Goal: Information Seeking & Learning: Learn about a topic

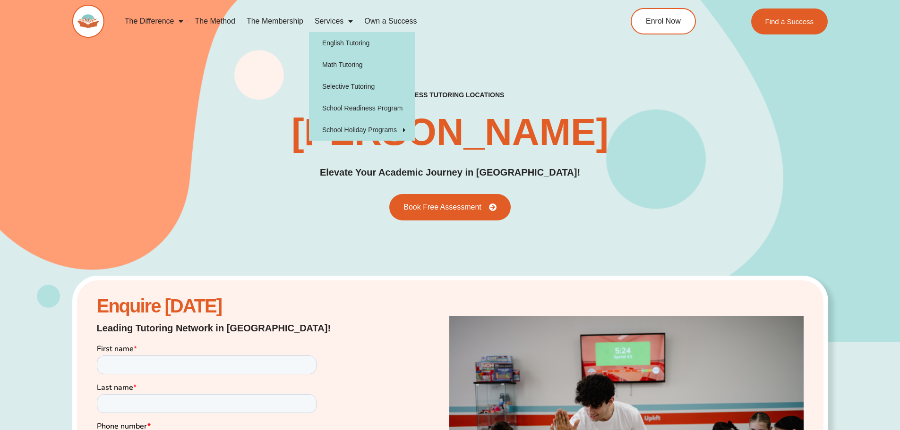
click at [347, 17] on span "Menu" at bounding box center [347, 21] width 9 height 17
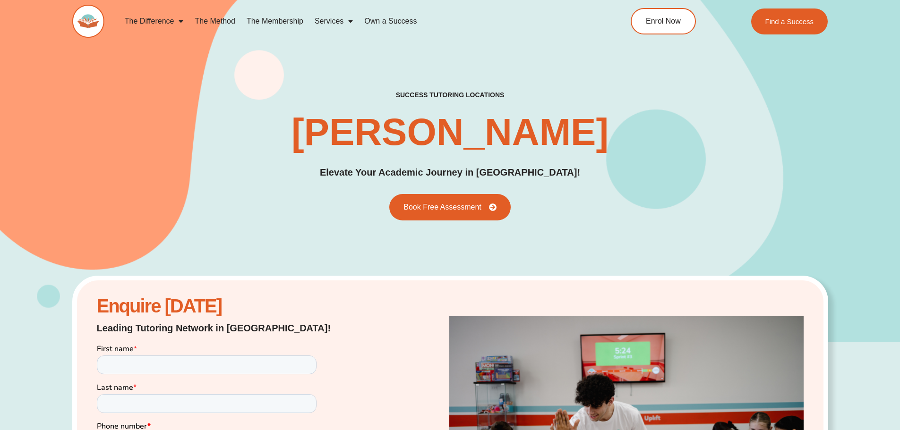
click at [342, 15] on link "Services" at bounding box center [334, 21] width 50 height 22
click at [331, 21] on link "Services" at bounding box center [334, 21] width 50 height 22
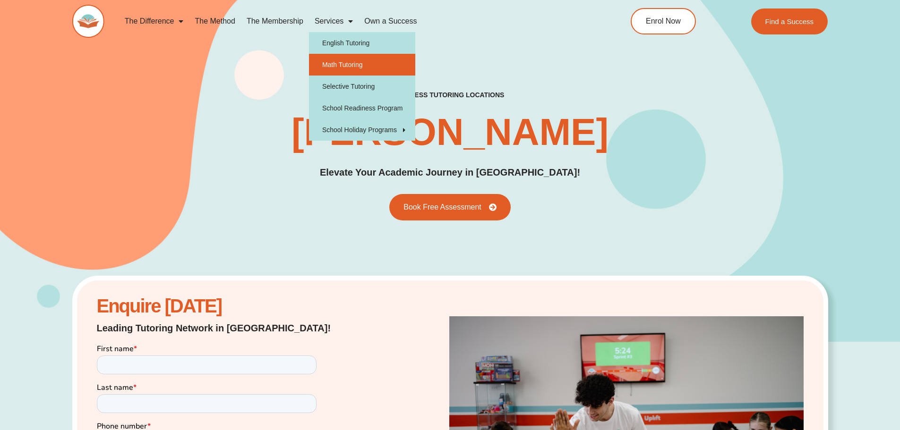
click at [352, 62] on link "Math Tutoring" at bounding box center [362, 65] width 106 height 22
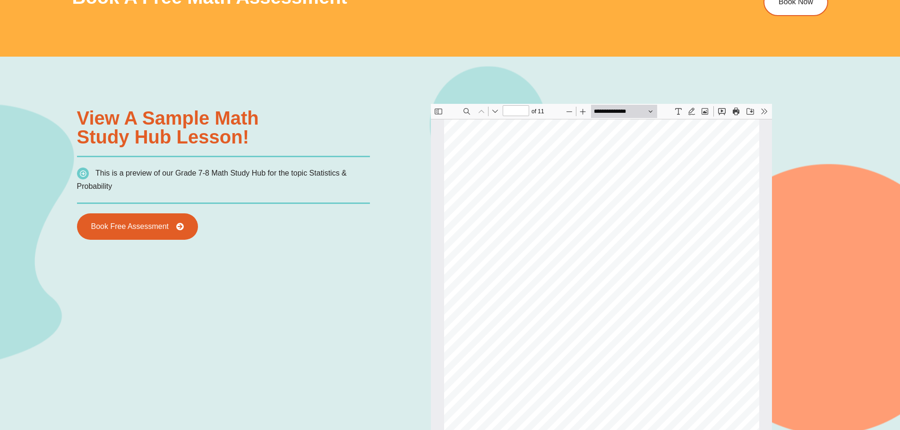
scroll to position [755, 0]
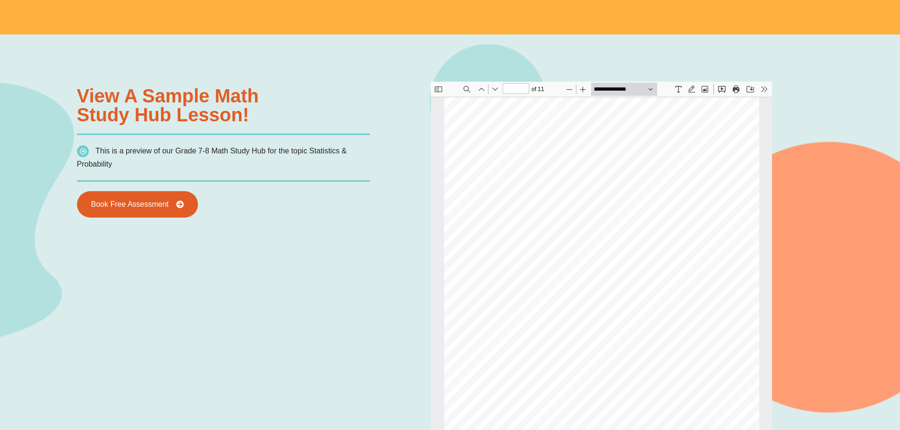
type input "**"
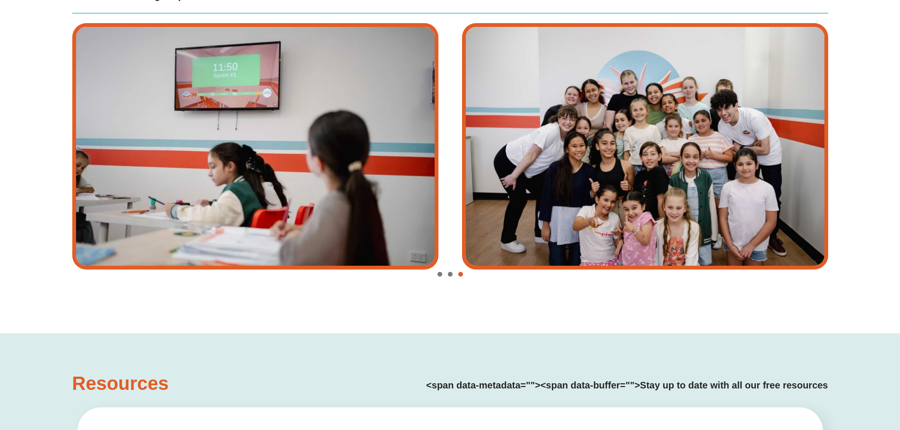
scroll to position [1889, 0]
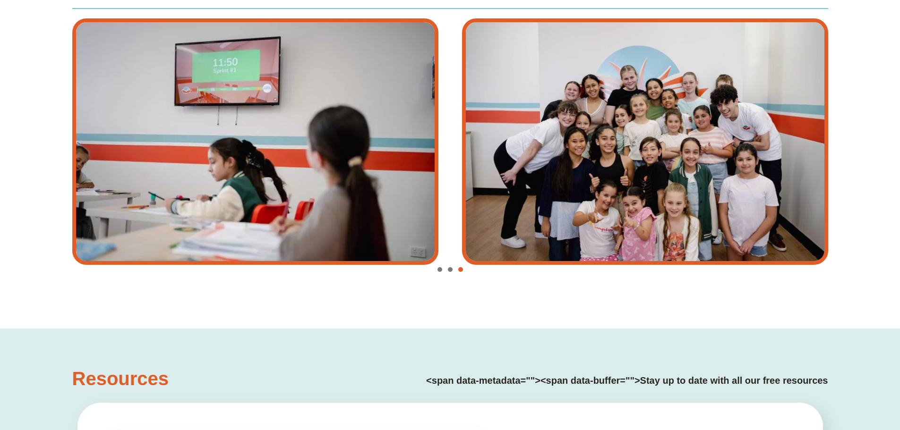
click at [441, 271] on span "Go to slide 1" at bounding box center [439, 269] width 5 height 5
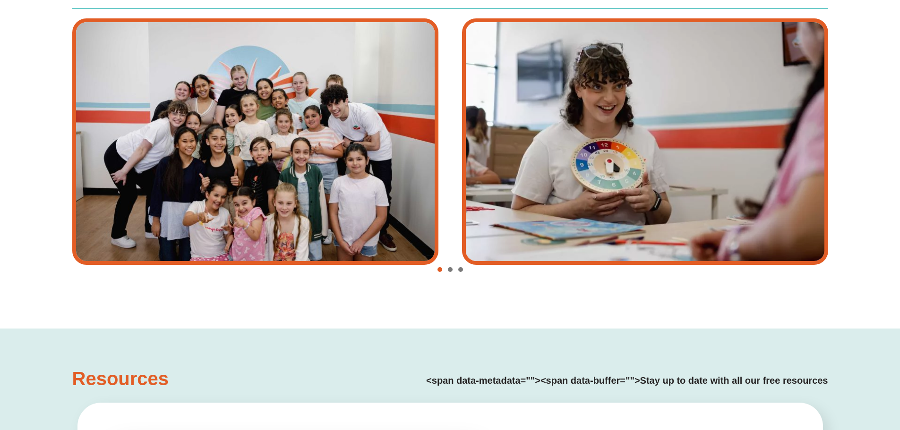
click at [443, 271] on div "Image Carousel" at bounding box center [450, 270] width 756 height 13
click at [451, 269] on span "Go to slide 2" at bounding box center [450, 269] width 5 height 5
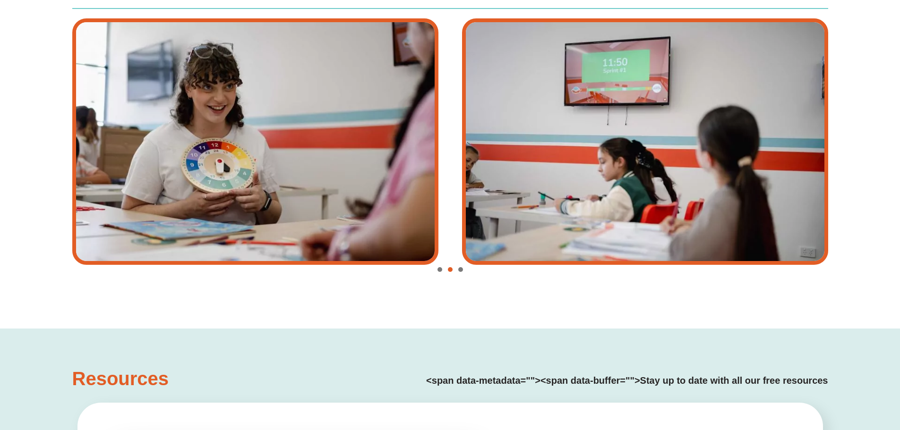
click at [461, 270] on span "Go to slide 3" at bounding box center [460, 269] width 5 height 5
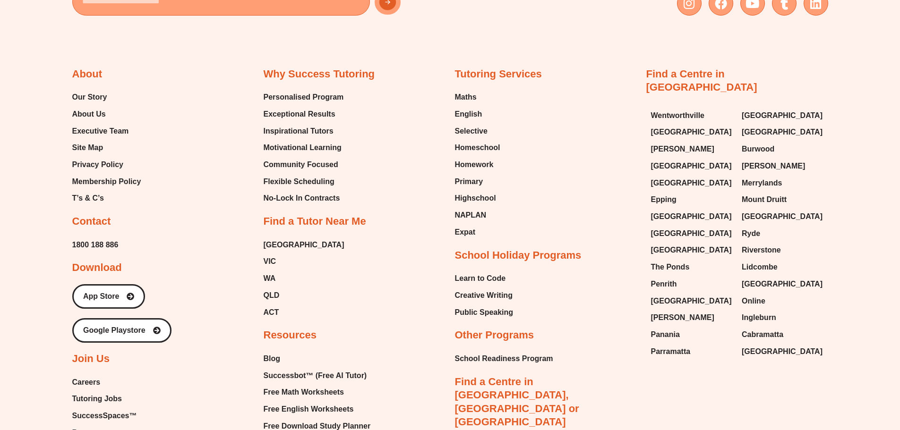
scroll to position [3495, 0]
click at [466, 196] on span "Highschool" at bounding box center [475, 199] width 41 height 14
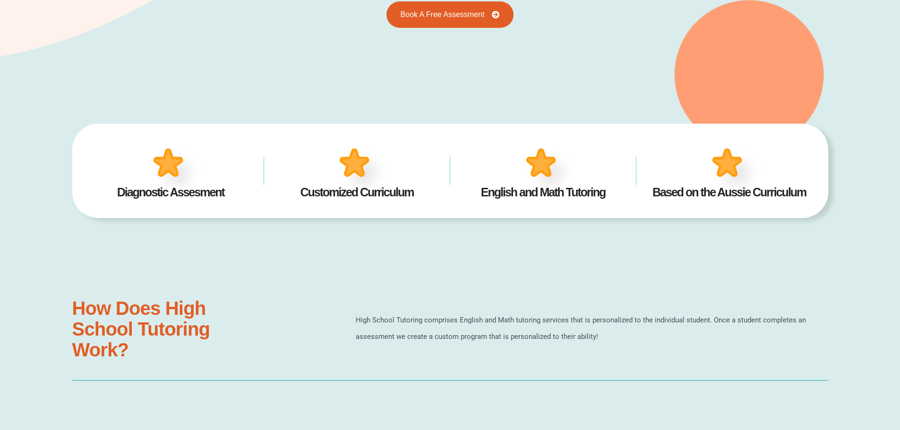
scroll to position [235, 0]
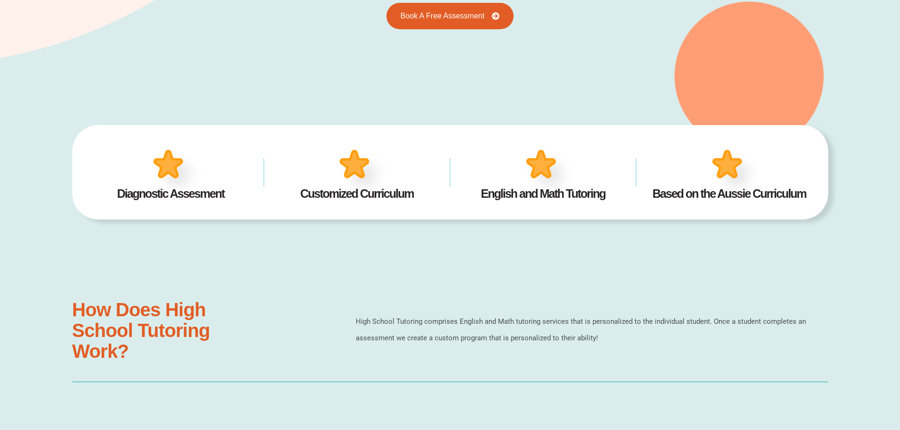
click at [539, 195] on h4 "English and Math Tutoring" at bounding box center [543, 194] width 158 height 12
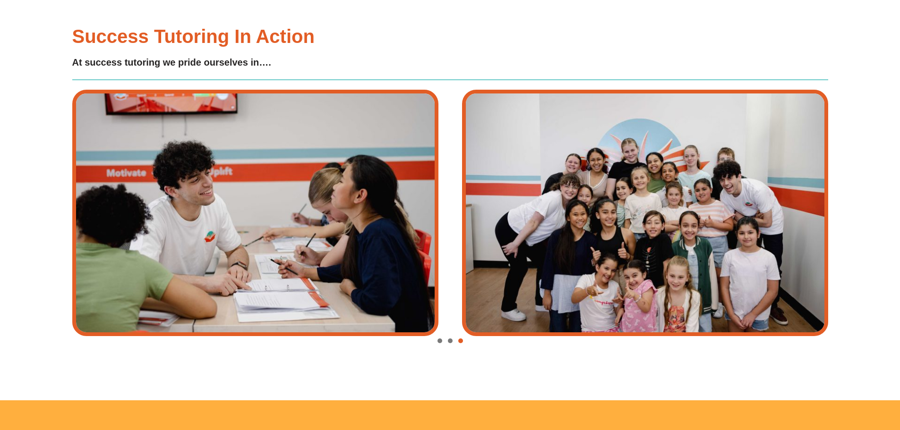
scroll to position [3825, 0]
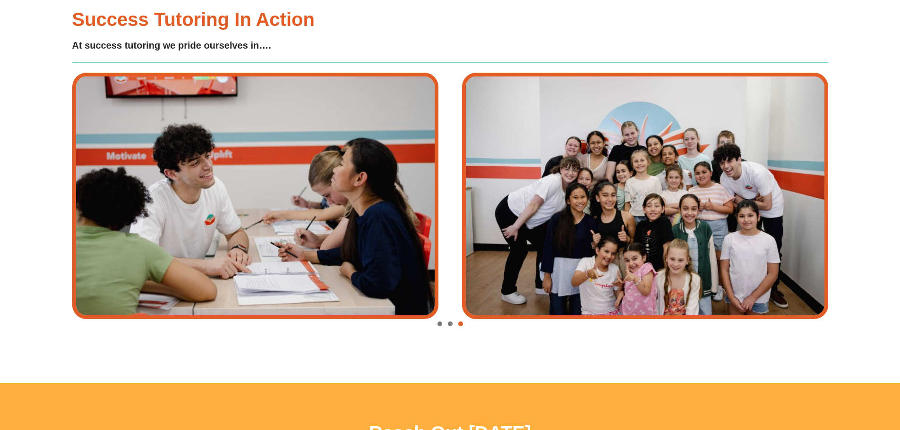
click at [446, 318] on div "Image Carousel" at bounding box center [450, 324] width 756 height 13
click at [441, 322] on span "Go to slide 1" at bounding box center [439, 324] width 5 height 5
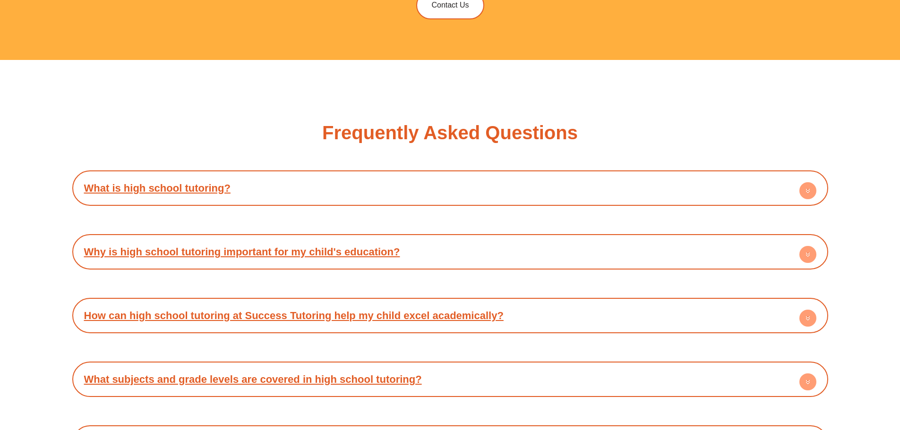
scroll to position [4297, 0]
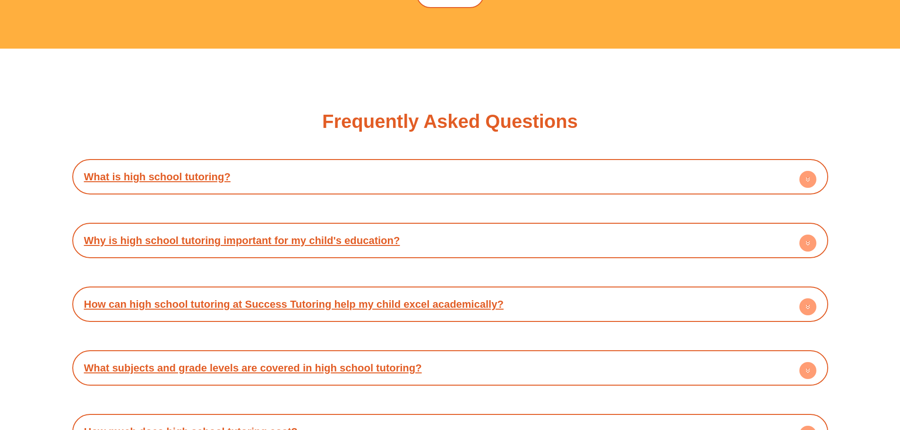
click at [806, 171] on circle at bounding box center [807, 179] width 17 height 17
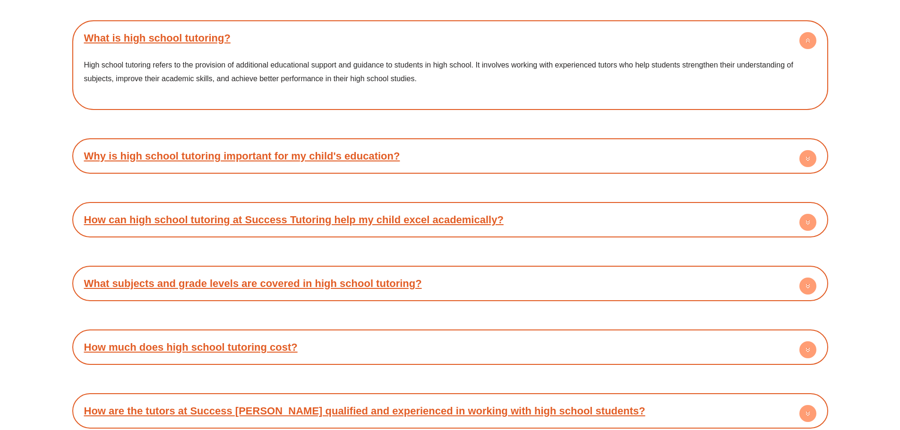
scroll to position [4439, 0]
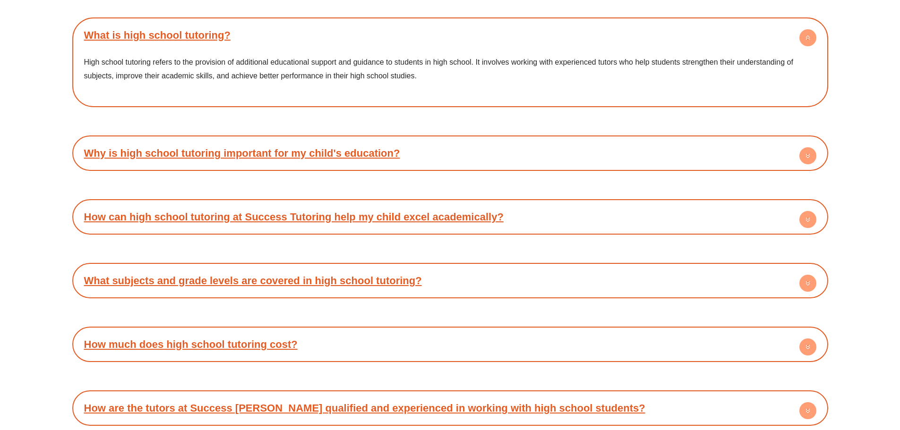
click at [805, 147] on circle at bounding box center [807, 155] width 17 height 17
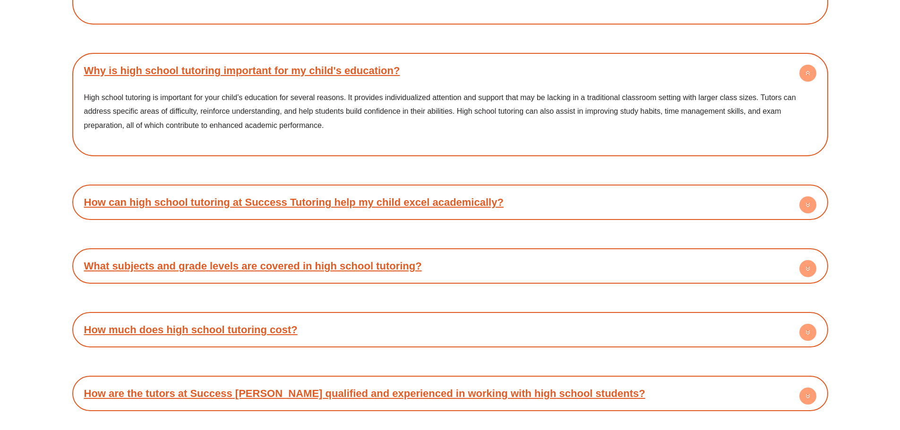
scroll to position [4533, 0]
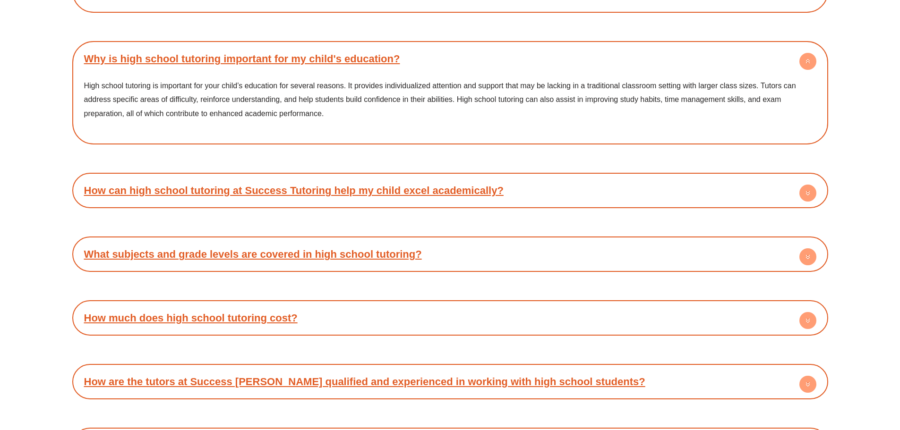
click at [804, 248] on circle at bounding box center [807, 256] width 17 height 17
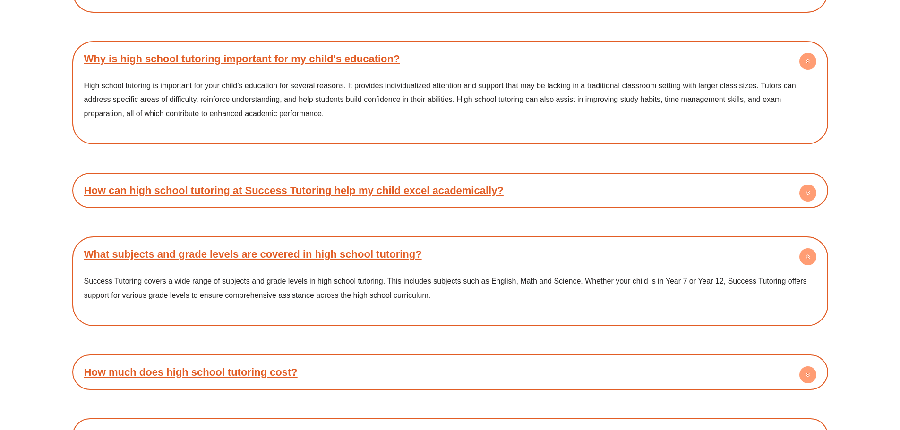
click at [365, 359] on h4 "How much does high school tutoring cost?" at bounding box center [450, 372] width 746 height 26
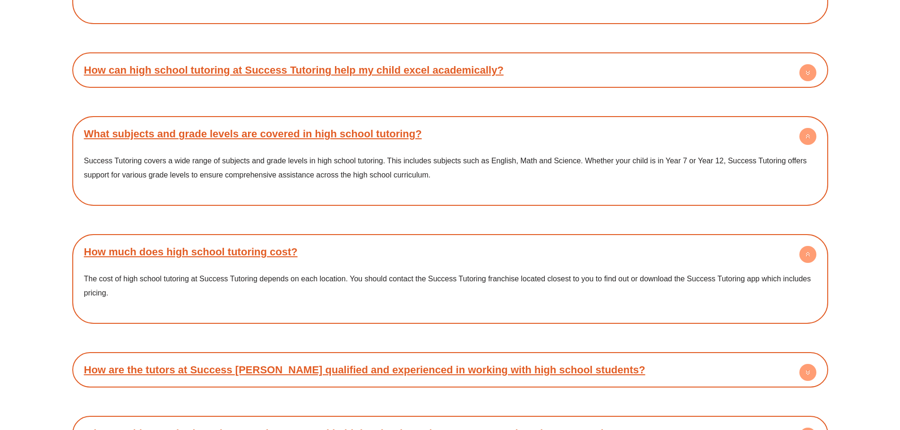
scroll to position [4675, 0]
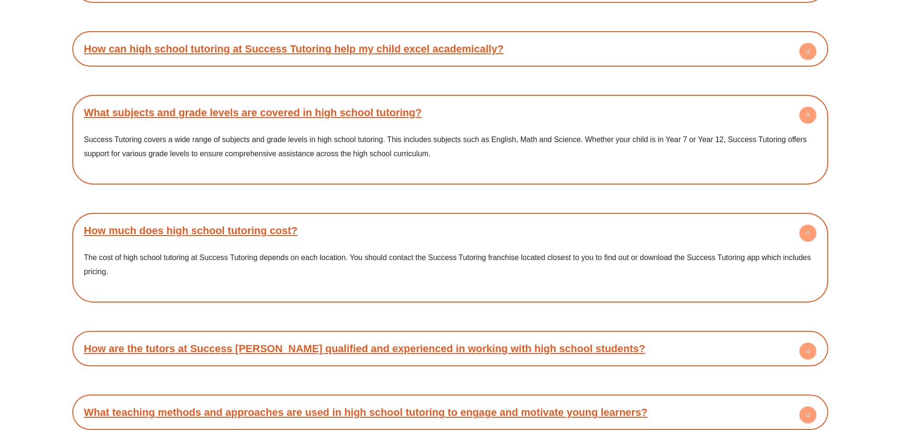
click at [807, 343] on circle at bounding box center [807, 351] width 17 height 17
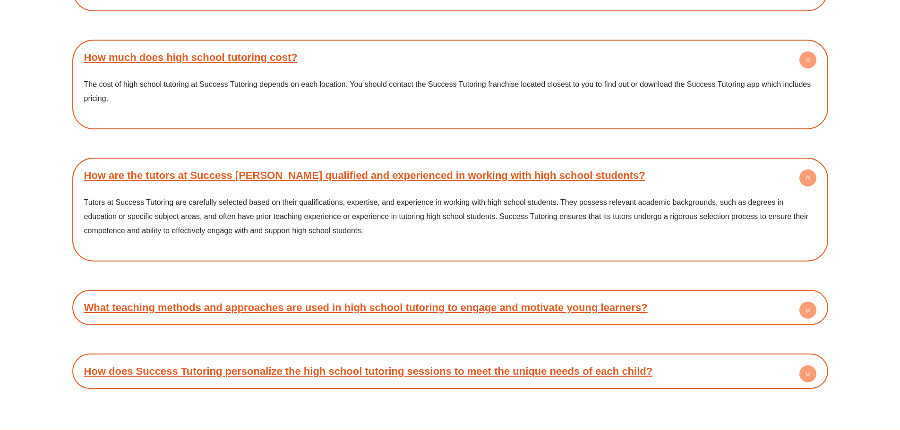
scroll to position [4911, 0]
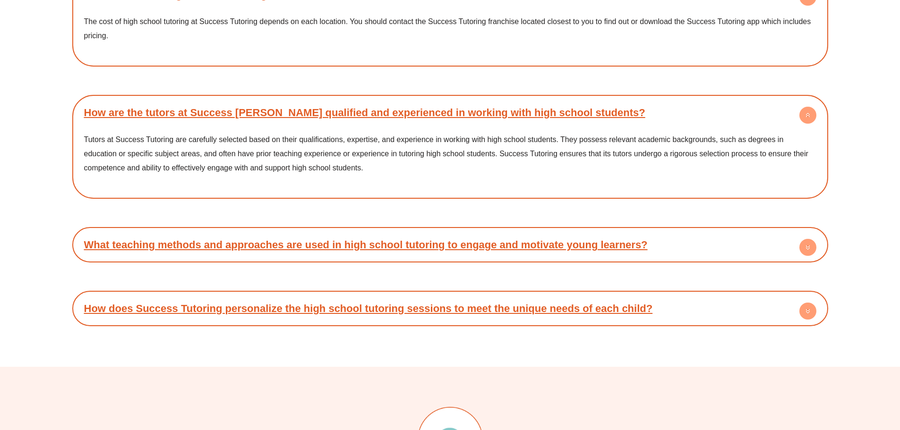
click at [816, 232] on h4 "What teaching methods and approaches are used in high school tutoring to engage…" at bounding box center [450, 245] width 746 height 26
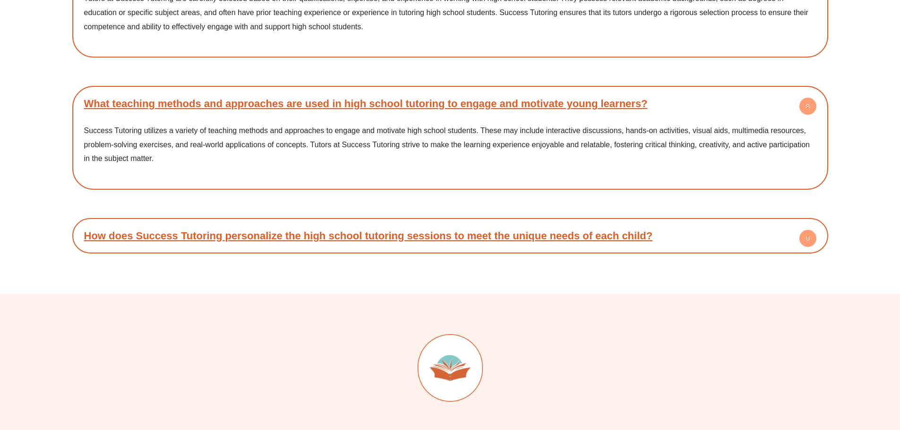
scroll to position [5100, 0]
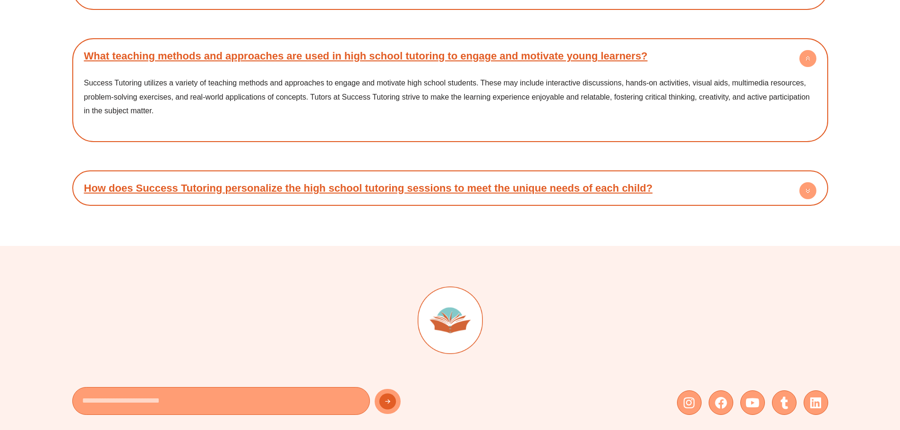
click at [810, 182] on circle at bounding box center [807, 190] width 17 height 17
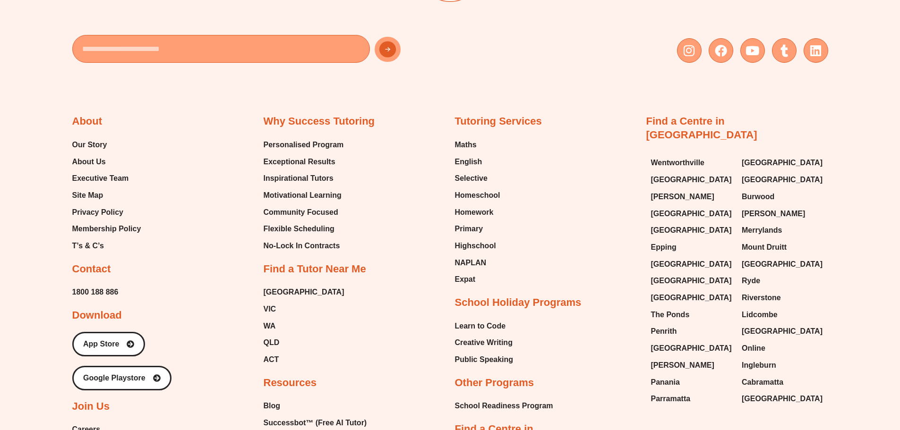
scroll to position [5573, 0]
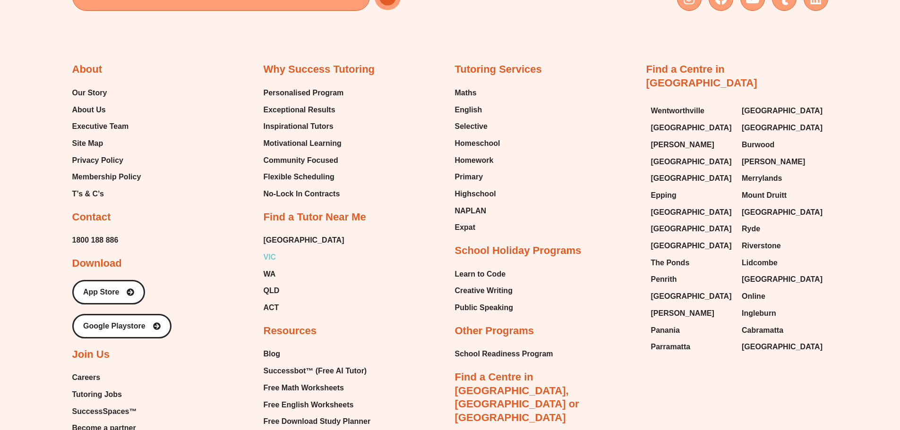
click at [270, 250] on span "VIC" at bounding box center [270, 257] width 13 height 14
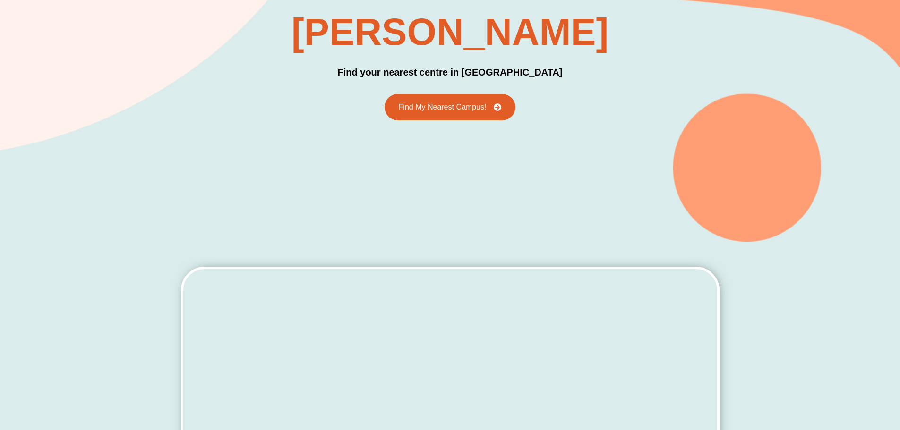
scroll to position [140, 0]
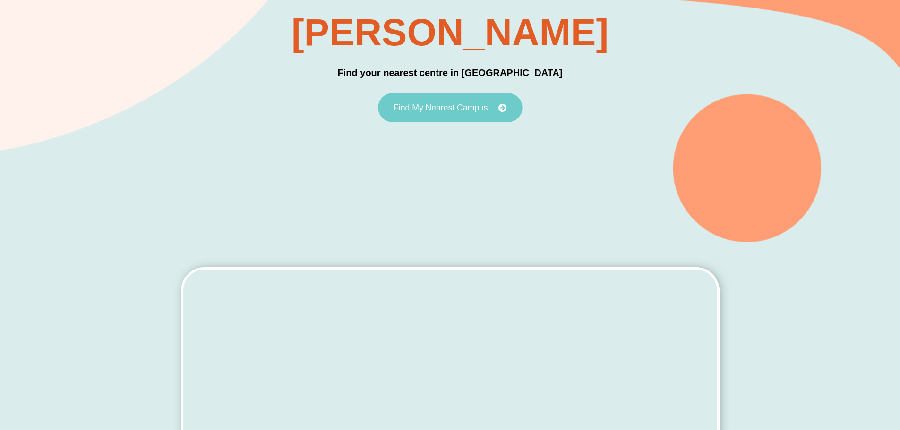
click at [452, 106] on span "Find My Nearest Campus!" at bounding box center [441, 107] width 96 height 9
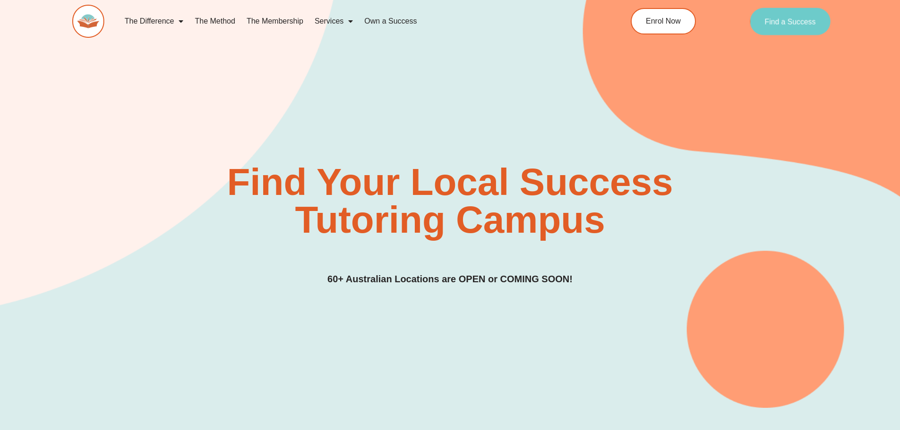
click at [787, 21] on span "Find a Success" at bounding box center [790, 21] width 51 height 8
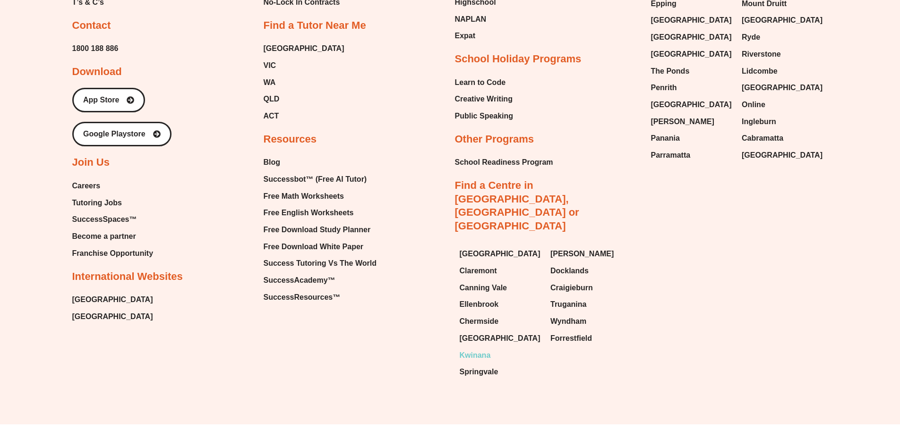
scroll to position [4457, 0]
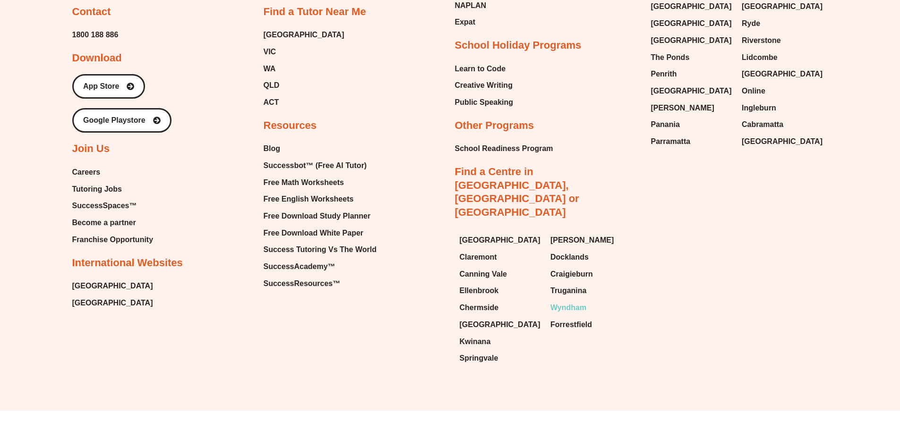
click at [571, 301] on span "Wyndham" at bounding box center [568, 308] width 36 height 14
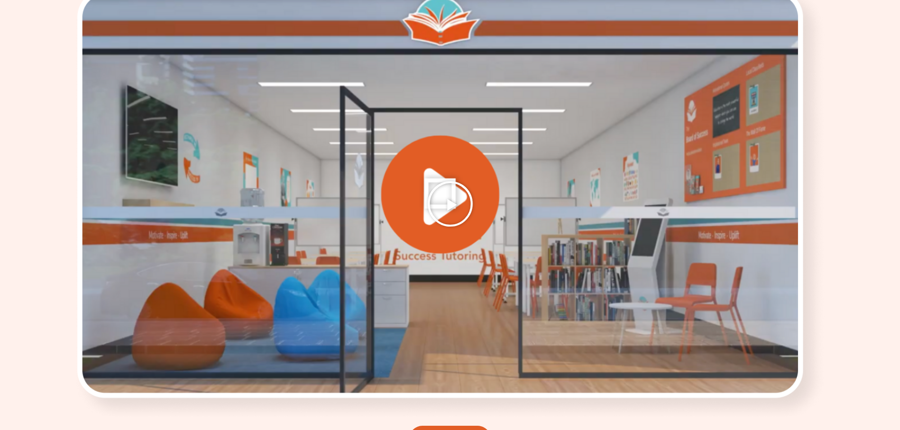
scroll to position [1890, 0]
click at [453, 199] on icon "Play Video" at bounding box center [450, 203] width 47 height 47
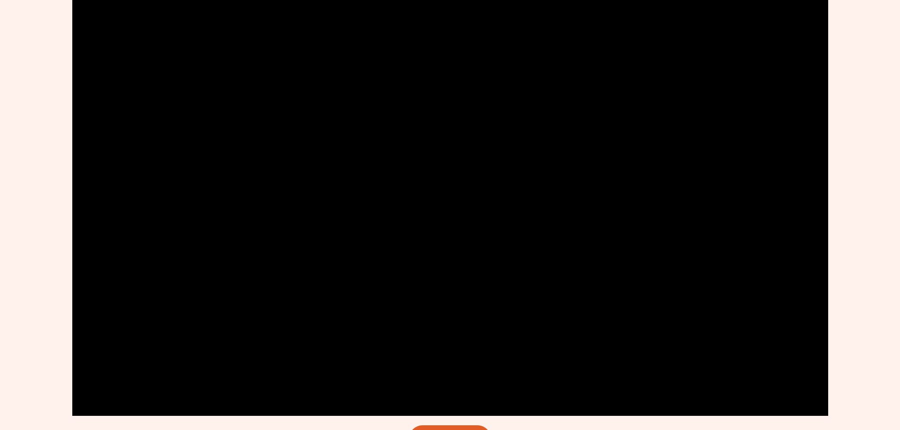
click at [874, 104] on div "Choosing Success Tutoring in Wyndham Enter Wyndham's Leading Educational Enviro…" at bounding box center [450, 390] width 900 height 1096
click at [838, 66] on div "Choosing Success Tutoring in Wyndham Enter Wyndham's Leading Educational Enviro…" at bounding box center [450, 390] width 900 height 1096
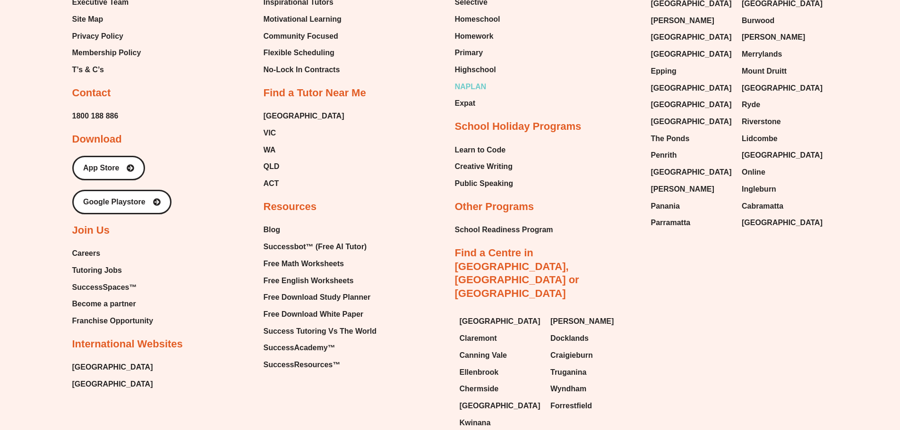
scroll to position [3980, 0]
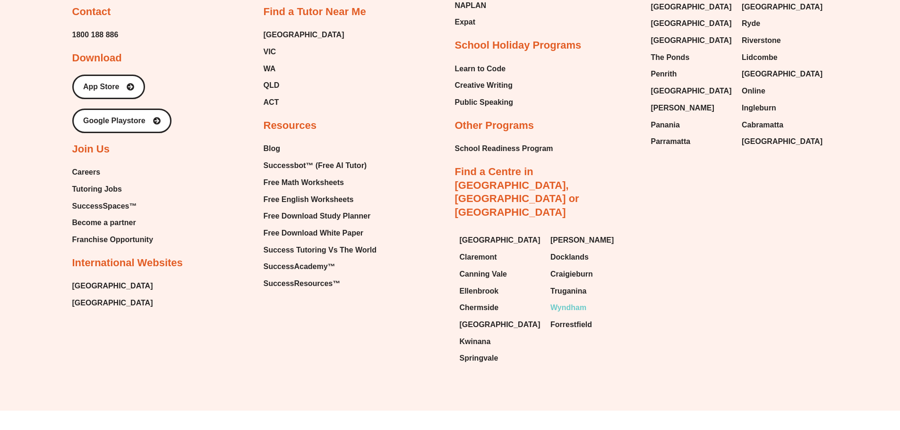
click at [572, 301] on span "Wyndham" at bounding box center [568, 308] width 36 height 14
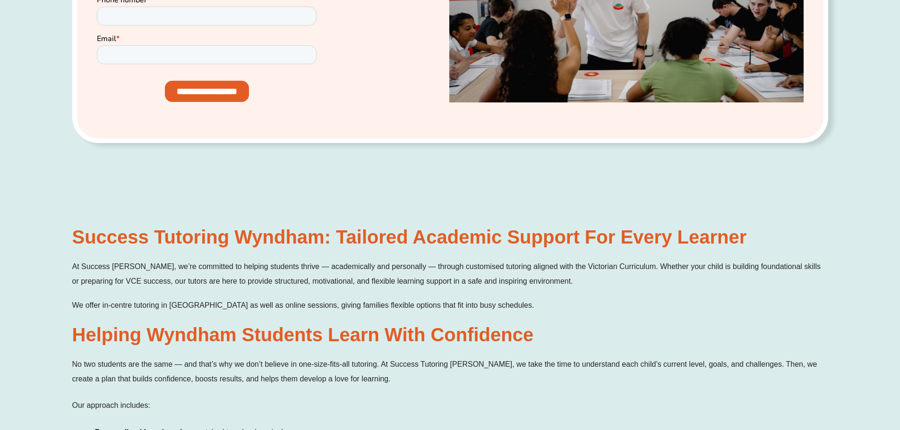
scroll to position [236, 0]
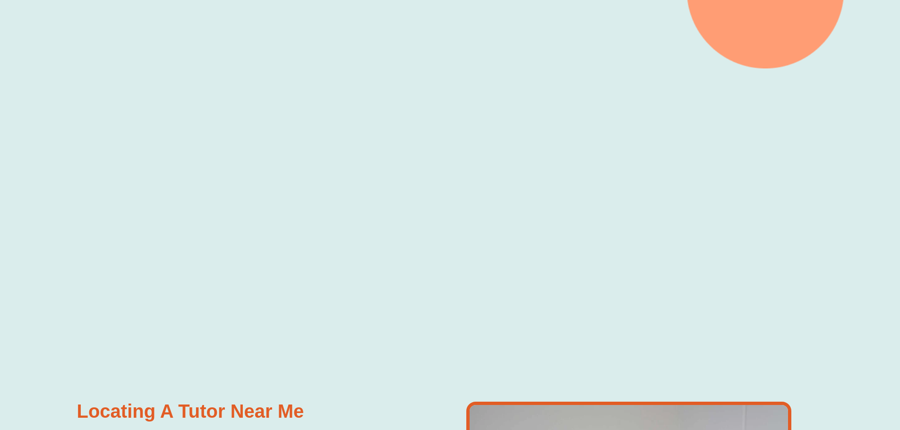
scroll to position [425, 0]
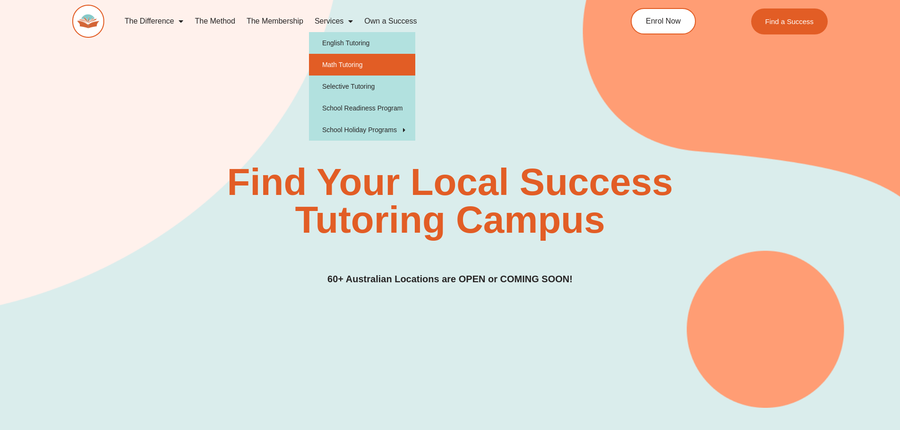
click at [325, 63] on link "Math Tutoring" at bounding box center [362, 65] width 106 height 22
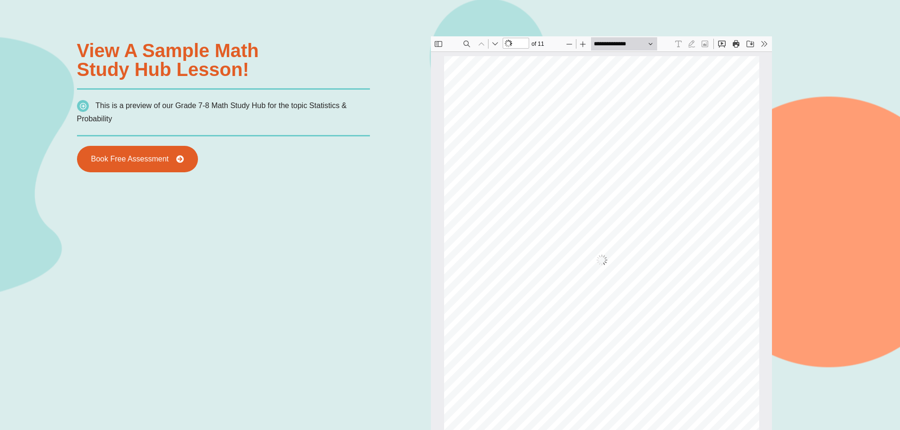
scroll to position [5, 0]
type input "*"
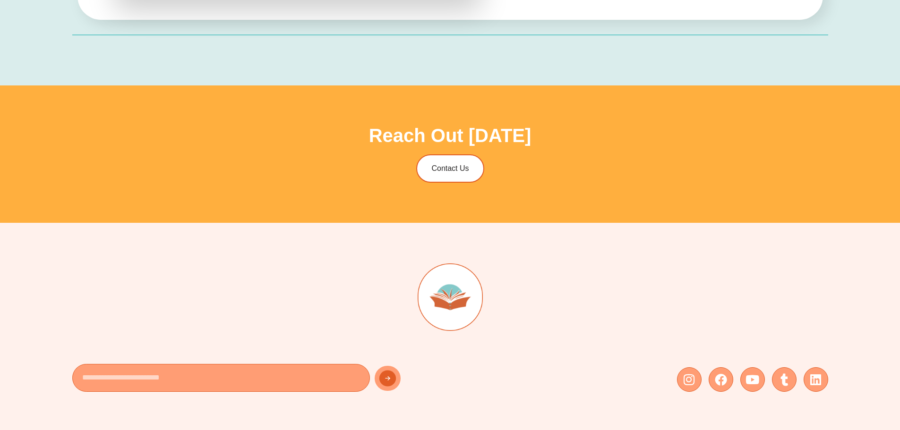
scroll to position [2808, 0]
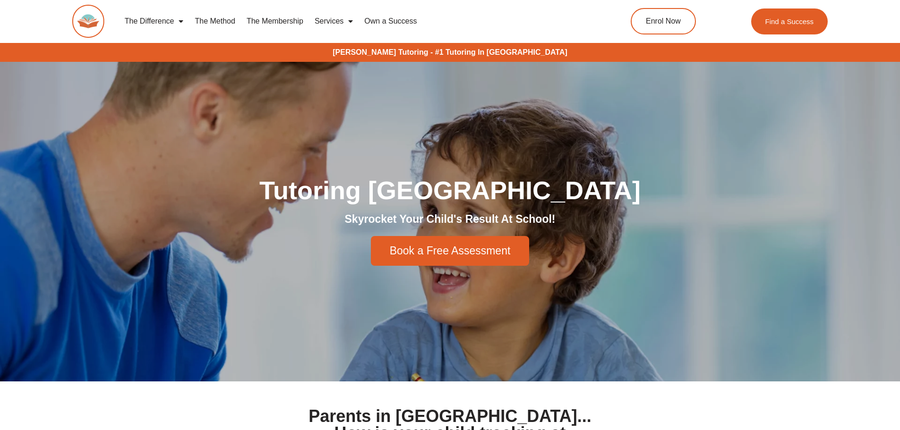
drag, startPoint x: 0, startPoint y: 0, endPoint x: 352, endPoint y: 23, distance: 352.7
click at [352, 23] on span "Menu" at bounding box center [347, 21] width 9 height 17
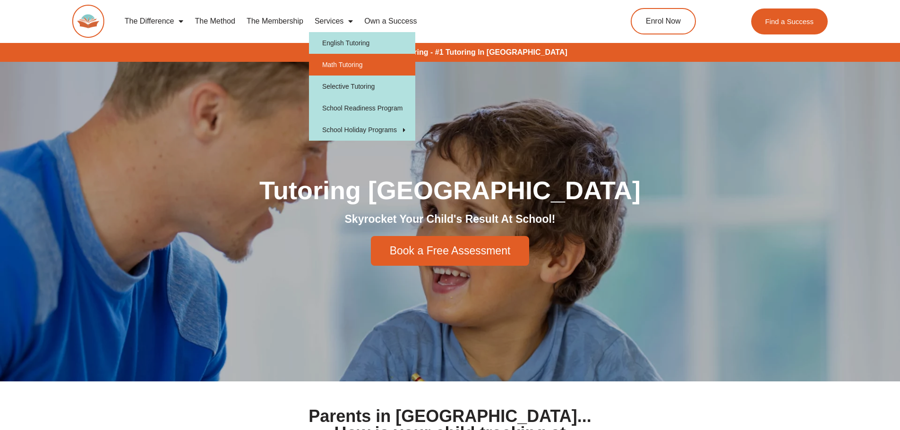
click at [346, 63] on link "Math Tutoring" at bounding box center [362, 65] width 106 height 22
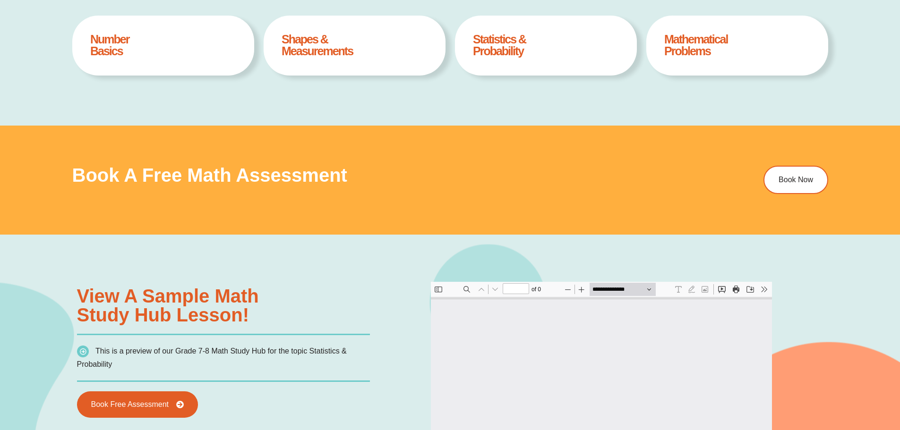
type input "*"
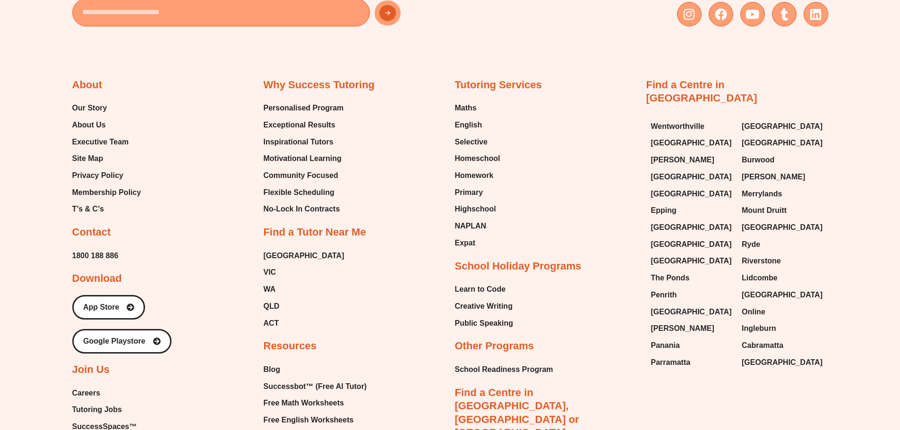
scroll to position [3492, 0]
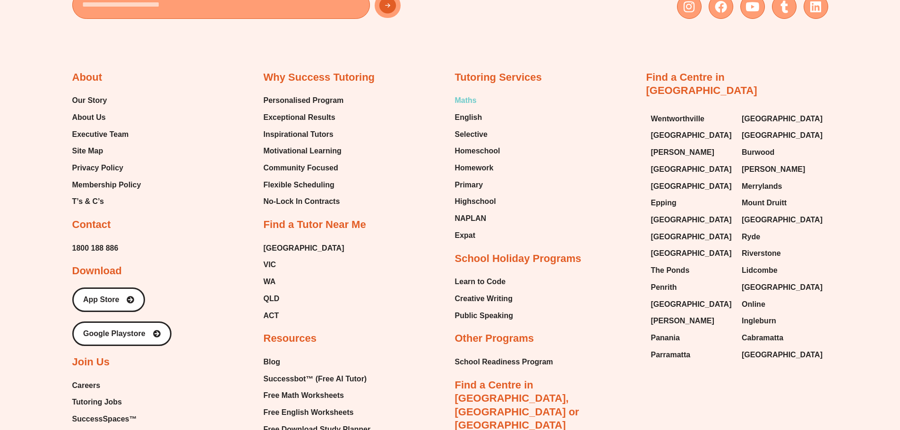
click at [472, 98] on span "Maths" at bounding box center [466, 101] width 22 height 14
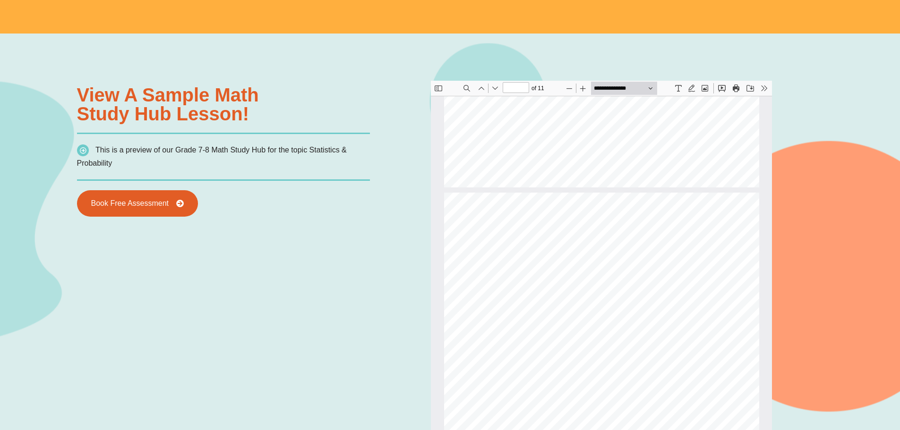
scroll to position [2036, 0]
type input "**"
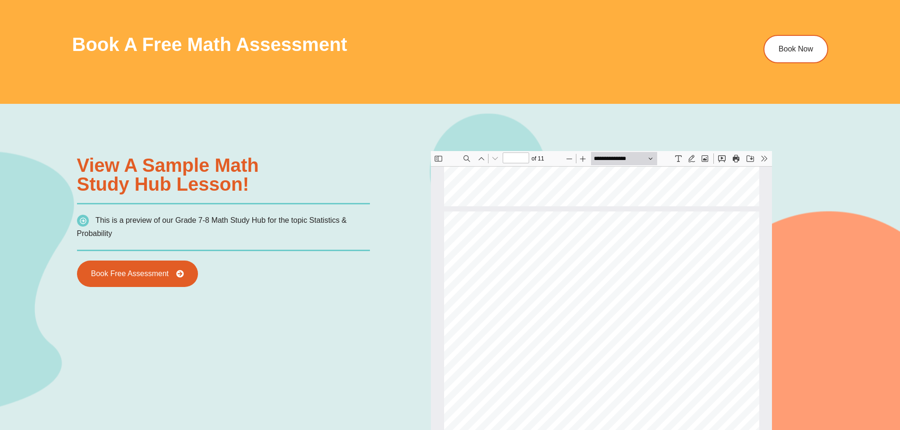
scroll to position [425, 0]
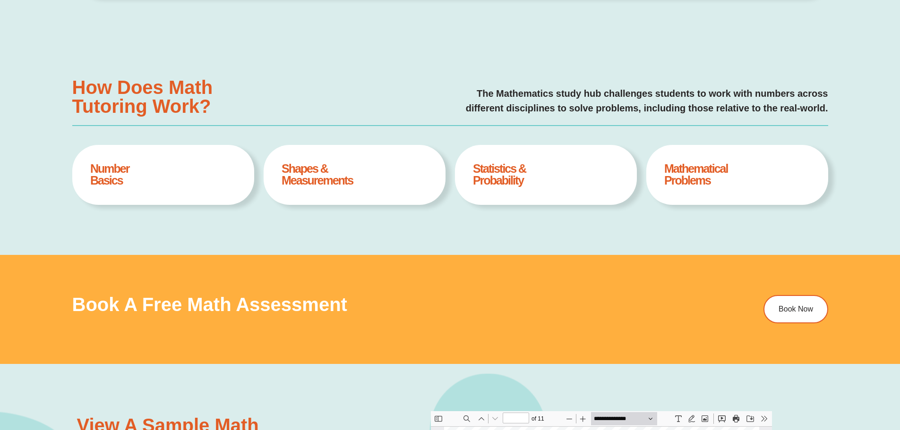
click at [500, 170] on h4 "Statistics & Probability" at bounding box center [545, 175] width 145 height 24
click at [684, 178] on h4 "Mathematical Problems" at bounding box center [736, 175] width 145 height 24
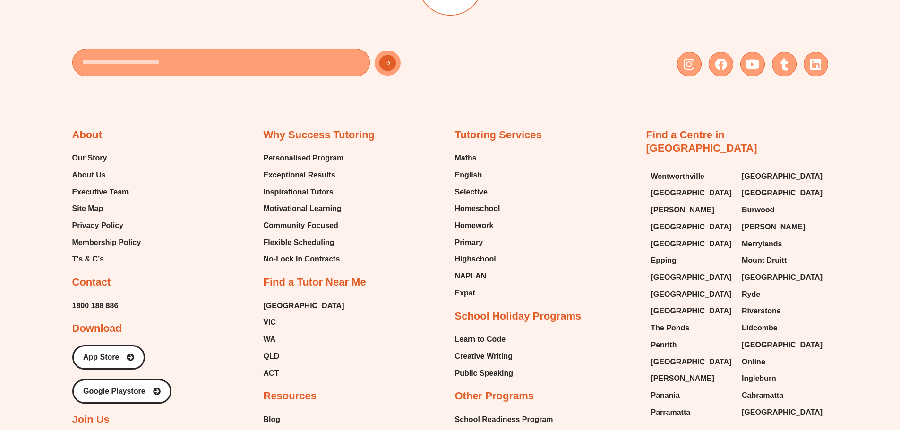
scroll to position [3543, 0]
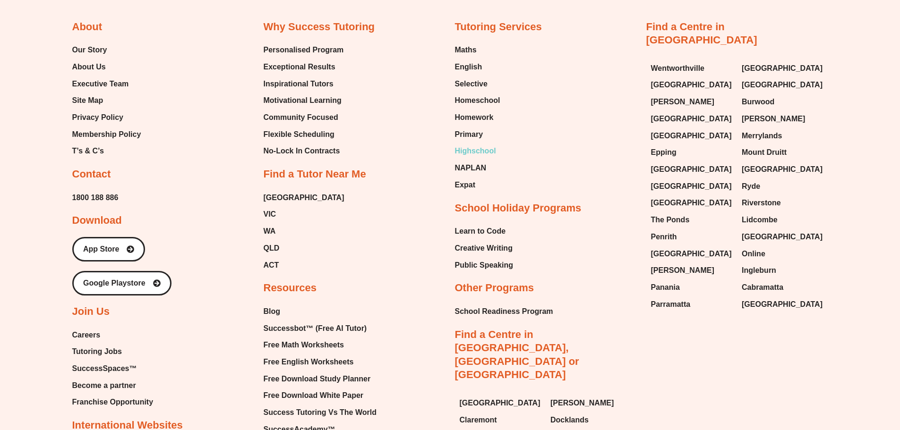
click at [473, 151] on span "Highschool" at bounding box center [475, 151] width 41 height 14
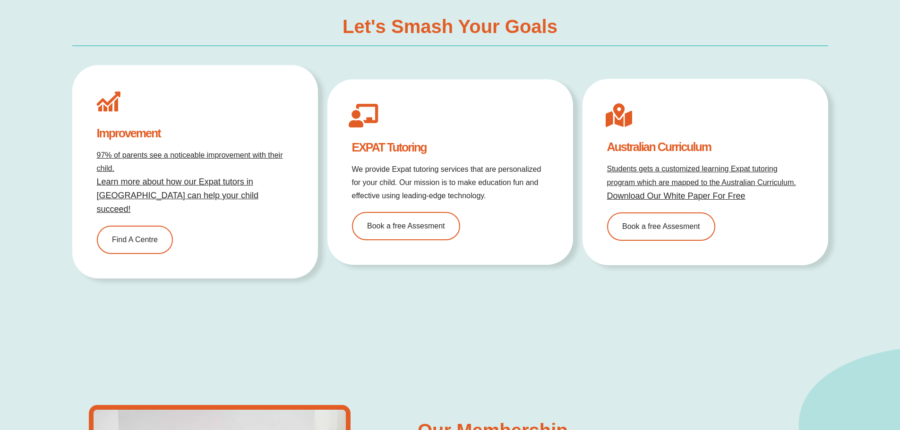
scroll to position [2787, 0]
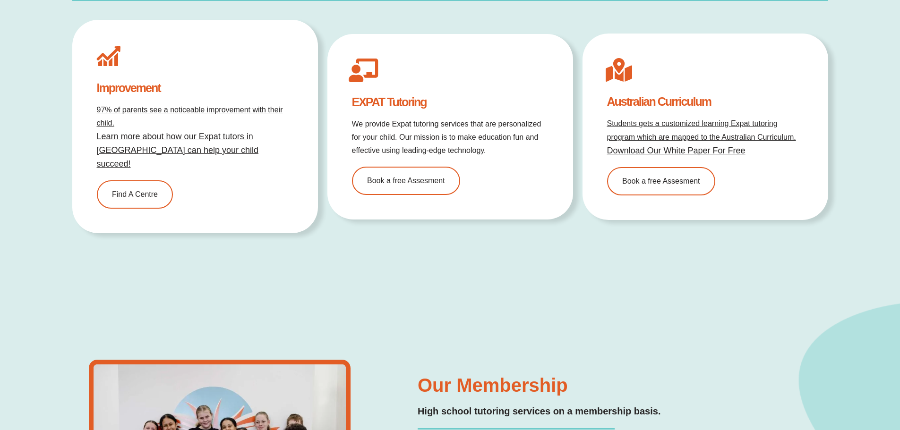
click at [687, 146] on link "Download Our White Paper For Free" at bounding box center [676, 150] width 138 height 9
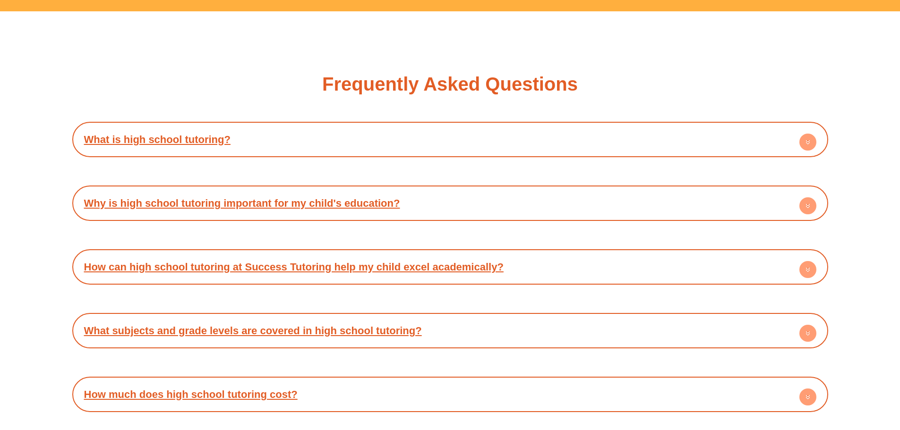
scroll to position [4337, 0]
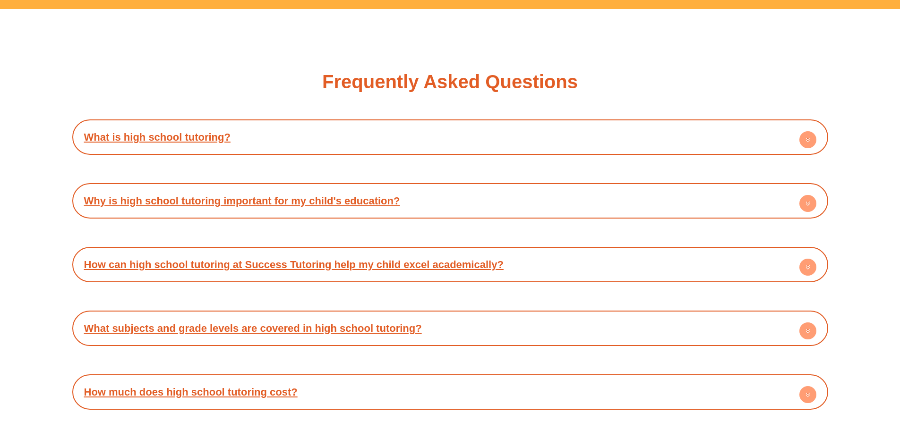
click at [806, 131] on circle at bounding box center [807, 139] width 17 height 17
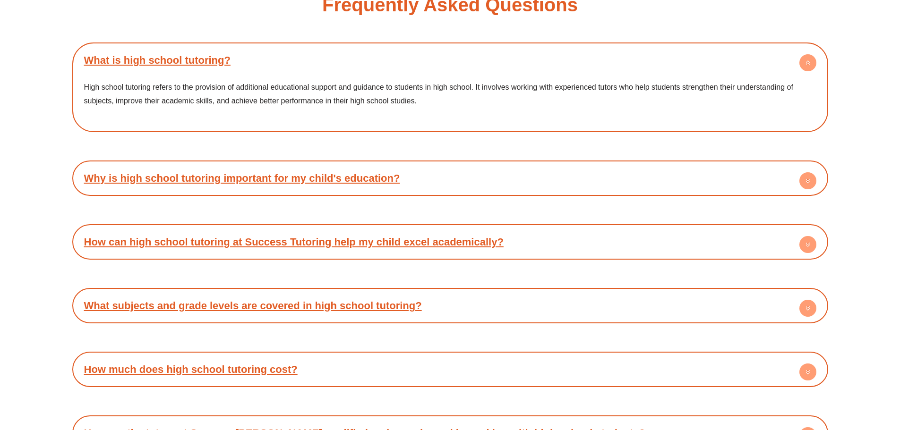
scroll to position [4526, 0]
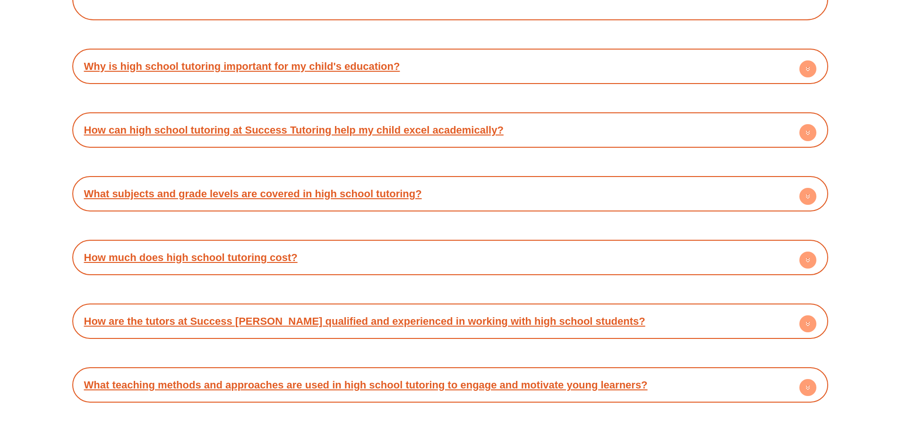
click at [811, 188] on circle at bounding box center [807, 196] width 17 height 17
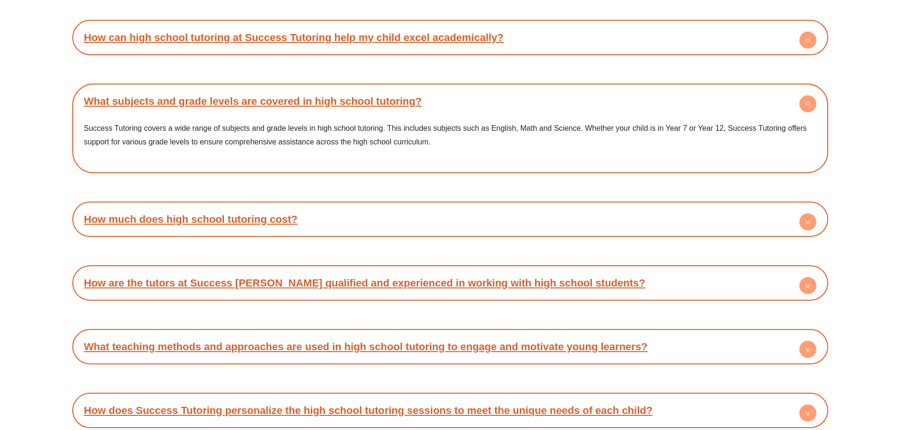
scroll to position [4668, 0]
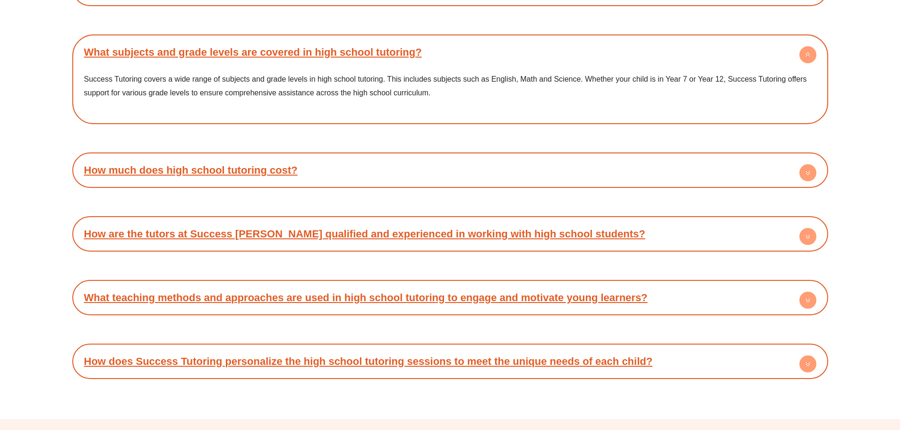
click at [809, 164] on circle at bounding box center [807, 172] width 17 height 17
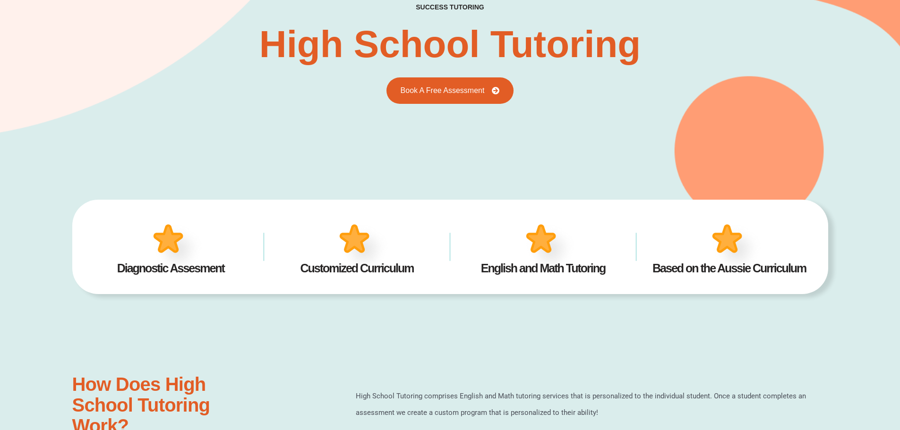
scroll to position [0, 0]
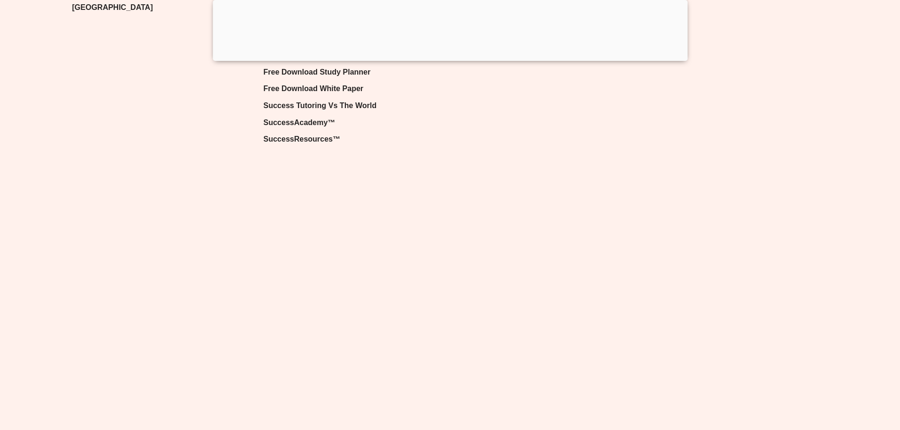
scroll to position [2091, 0]
